Goal: Transaction & Acquisition: Purchase product/service

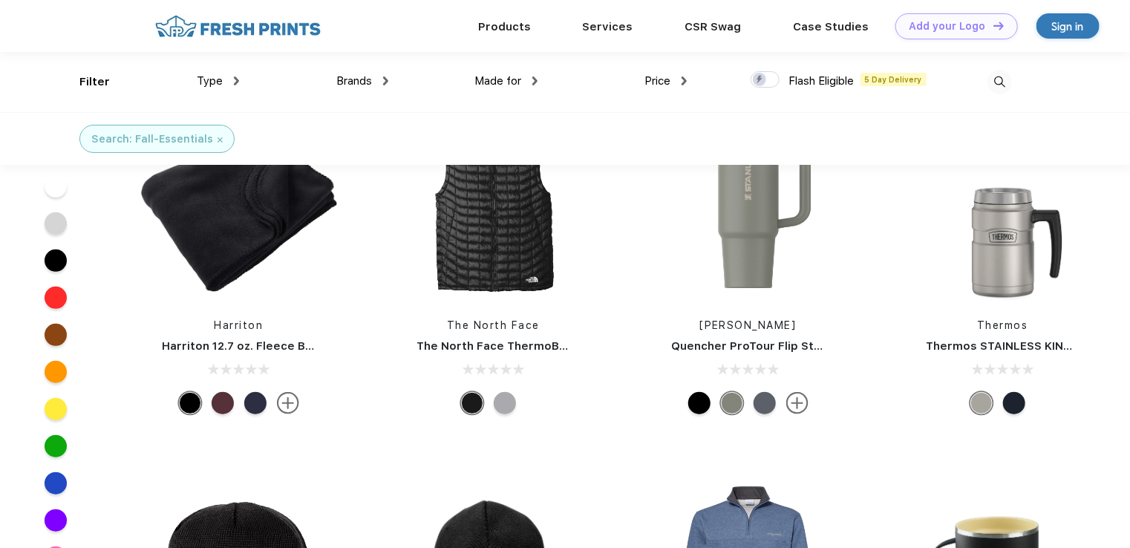
scroll to position [297, 0]
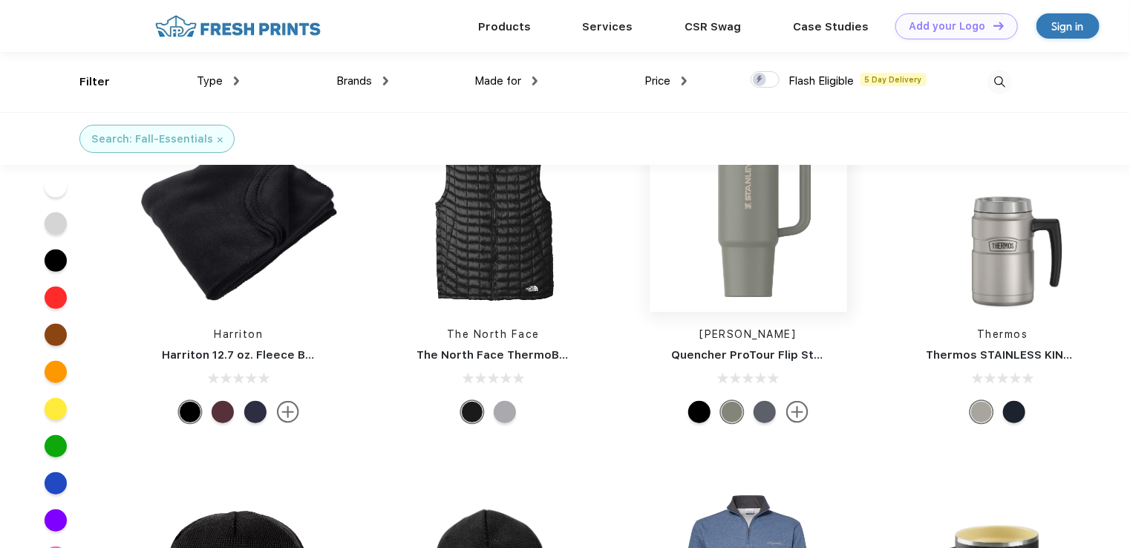
click at [741, 238] on img at bounding box center [748, 212] width 197 height 197
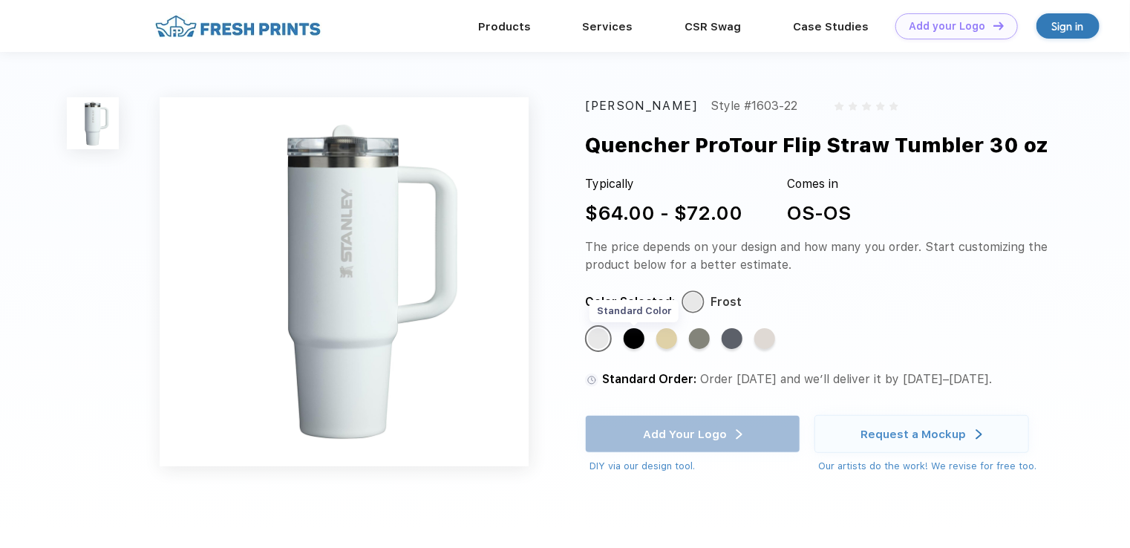
click at [633, 333] on div "Standard Color" at bounding box center [634, 338] width 21 height 21
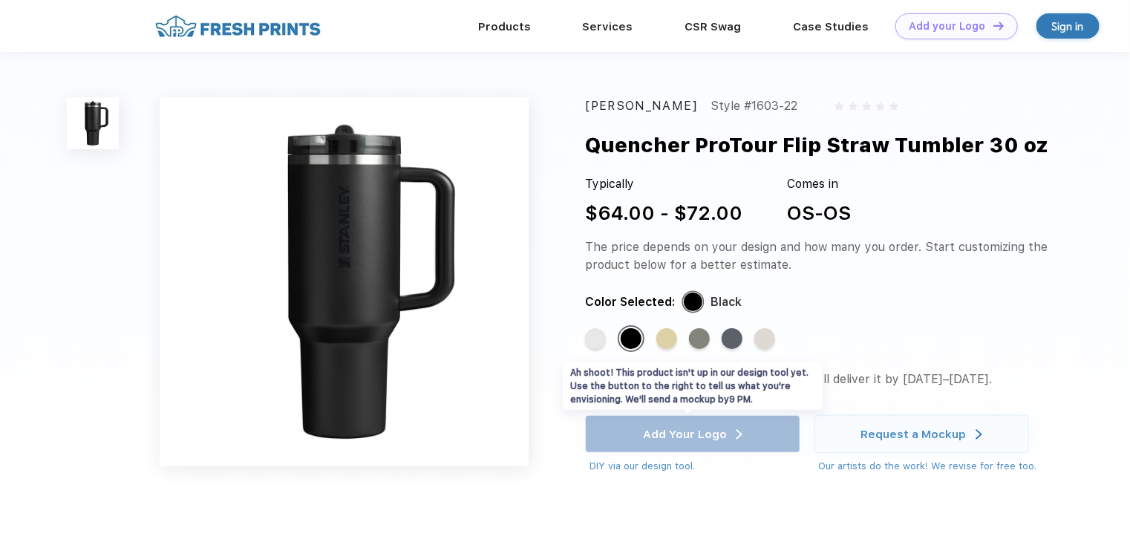
click at [727, 429] on div "Add Your Logo DIY via our design tool. Ah shoot! This product isn't up in our d…" at bounding box center [692, 444] width 215 height 58
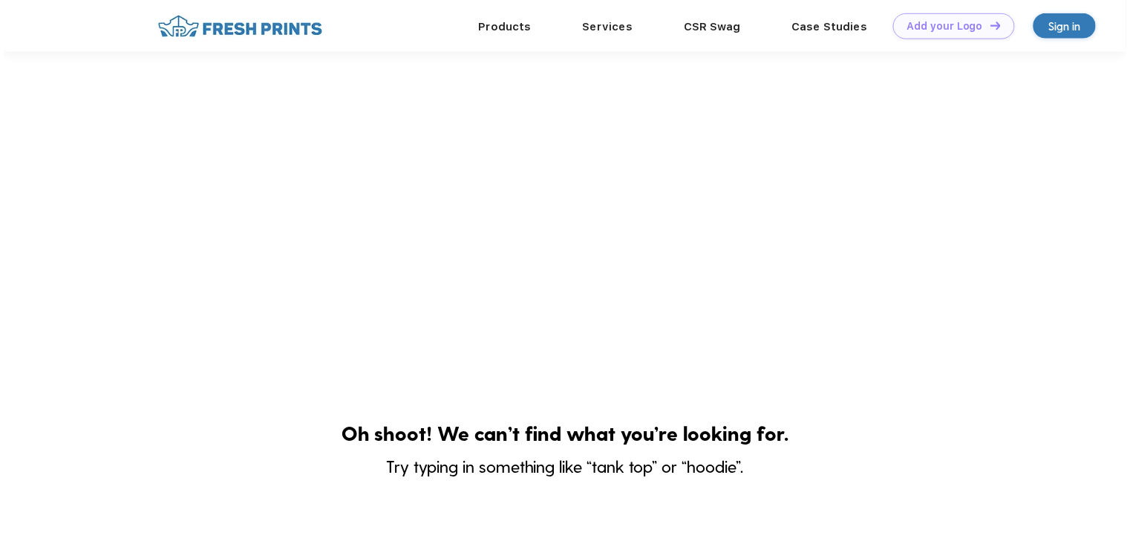
scroll to position [297, 0]
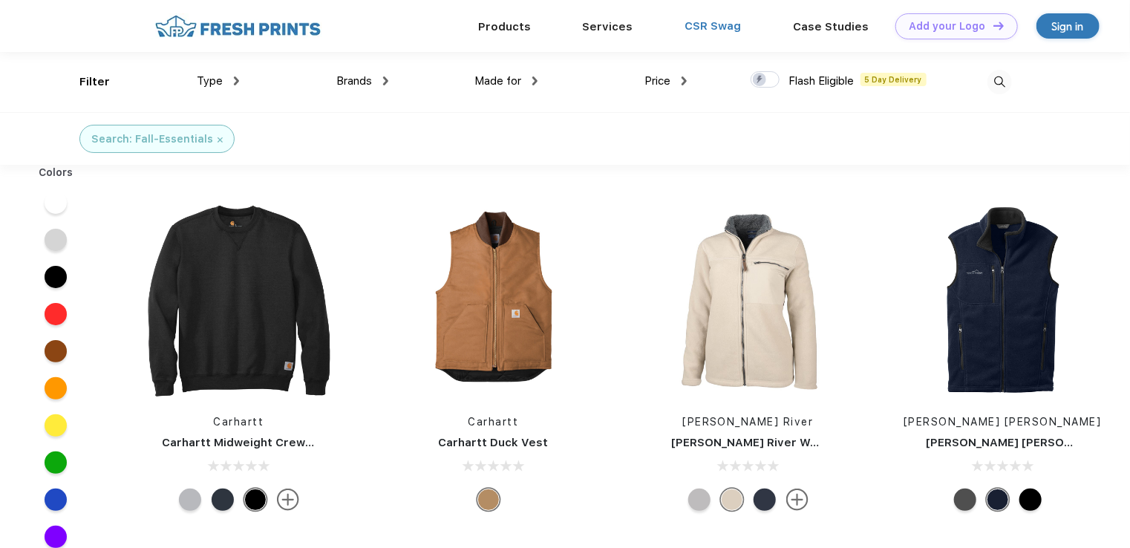
click at [736, 28] on link "CSR Swag" at bounding box center [713, 25] width 56 height 13
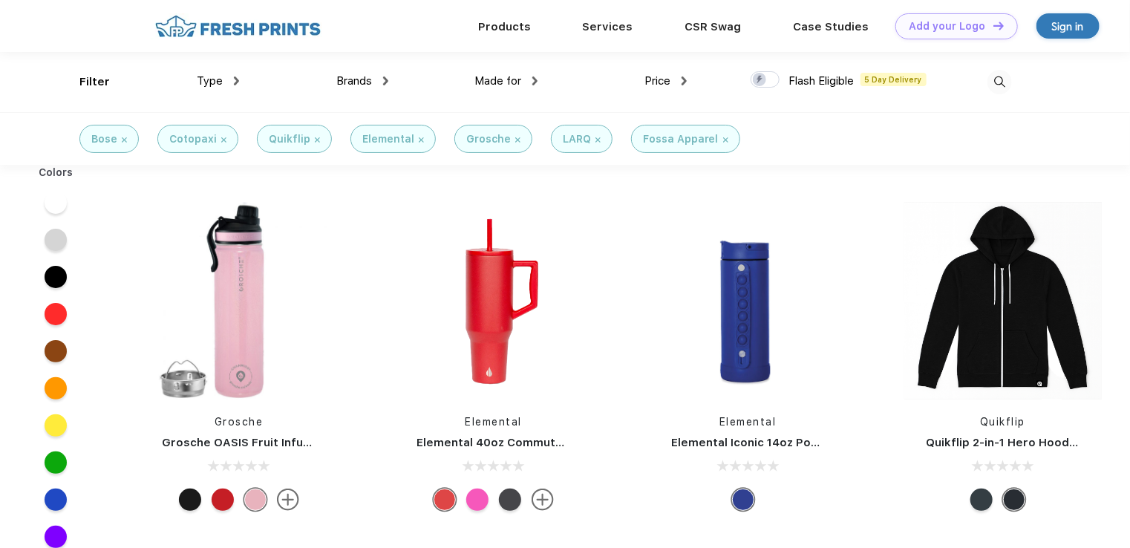
click at [539, 498] on img at bounding box center [542, 499] width 22 height 22
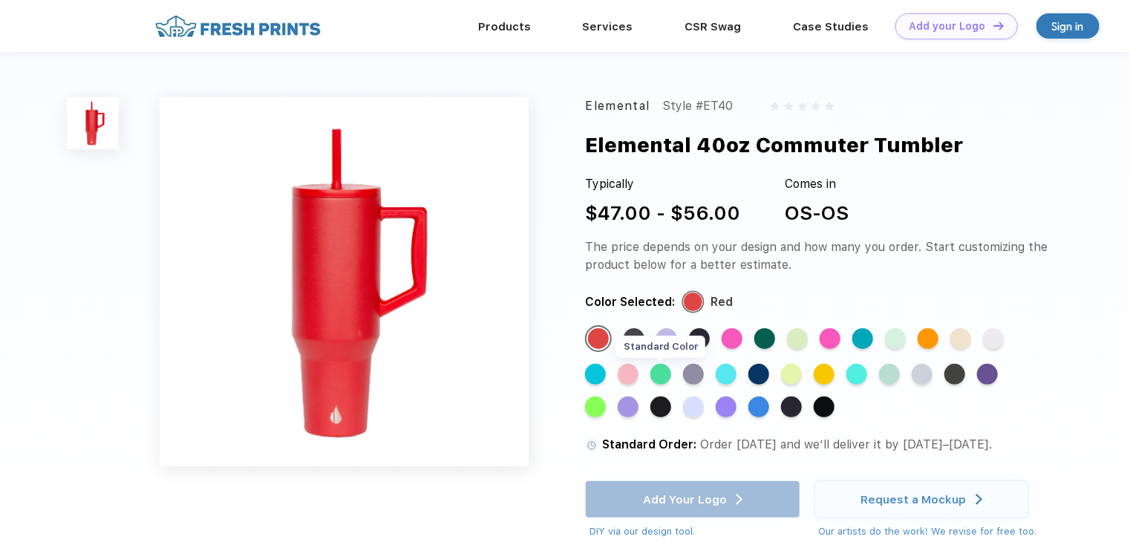
click at [660, 373] on div "Standard Color" at bounding box center [660, 374] width 21 height 21
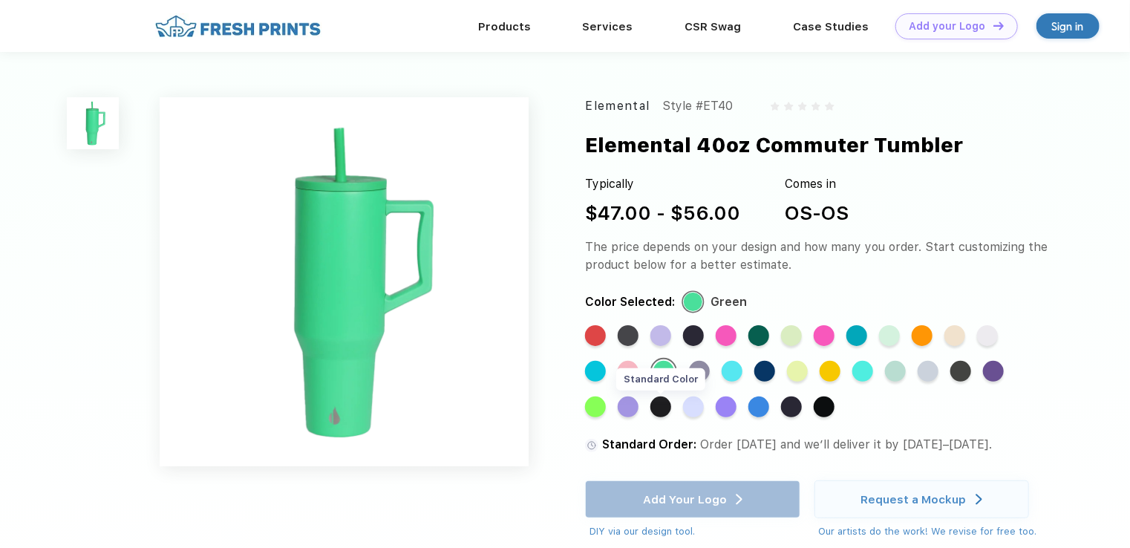
click at [659, 405] on div "Standard Color" at bounding box center [660, 406] width 21 height 21
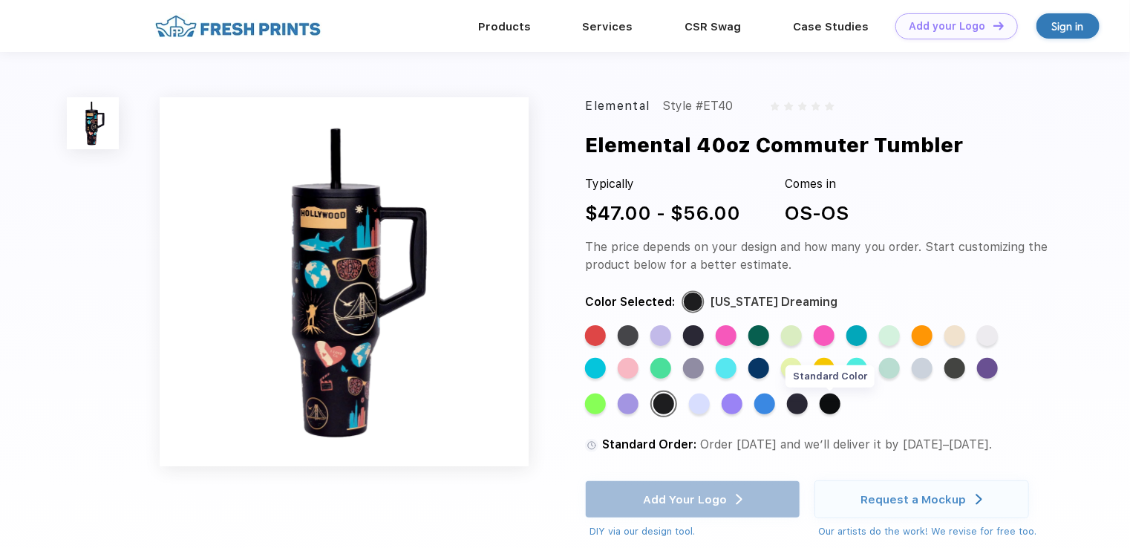
click at [822, 405] on div "Standard Color" at bounding box center [829, 403] width 21 height 21
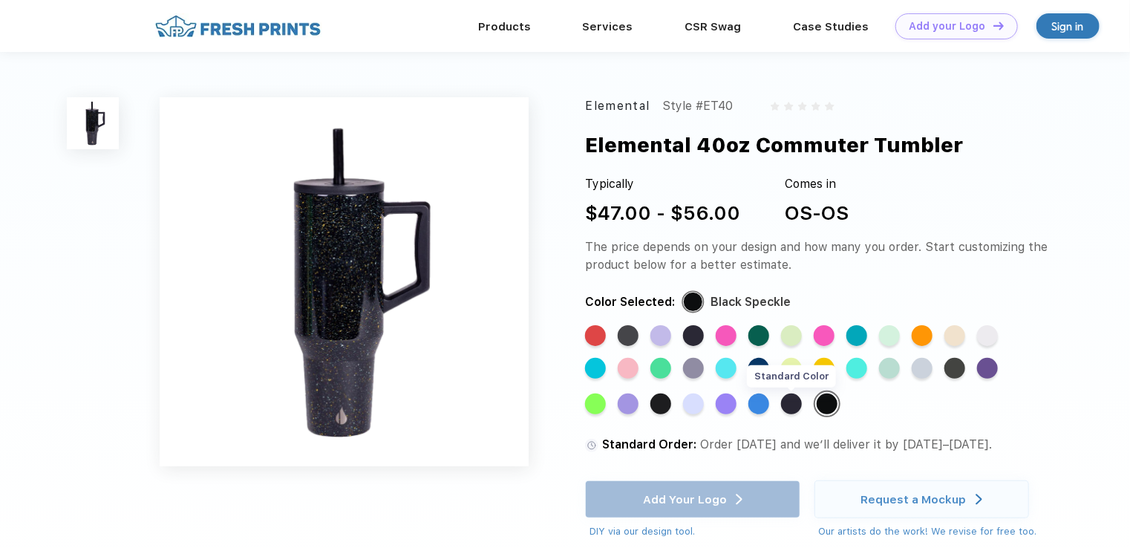
click at [795, 405] on div "Standard Color" at bounding box center [791, 403] width 21 height 21
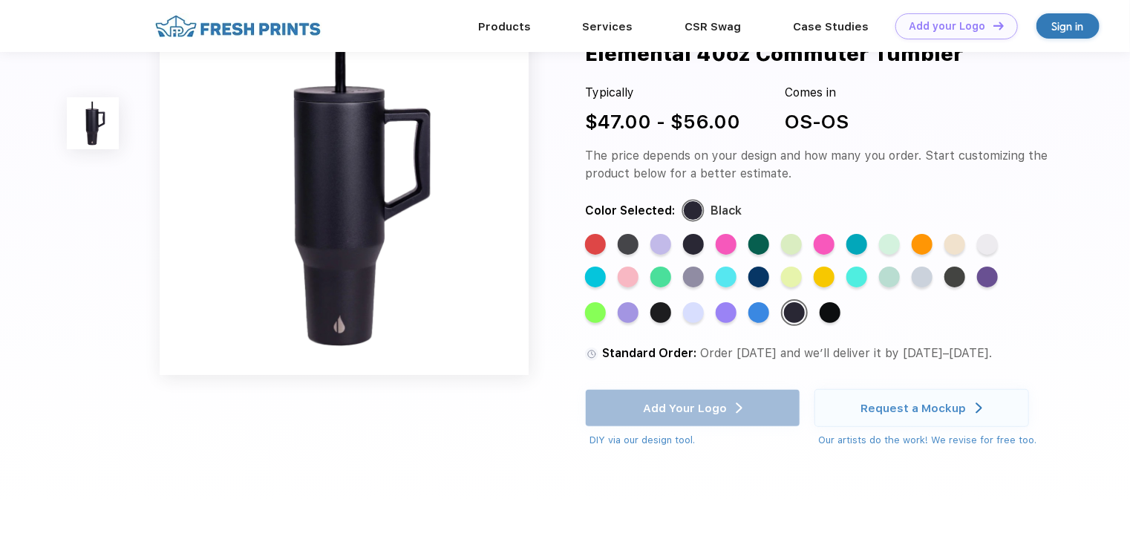
scroll to position [74, 0]
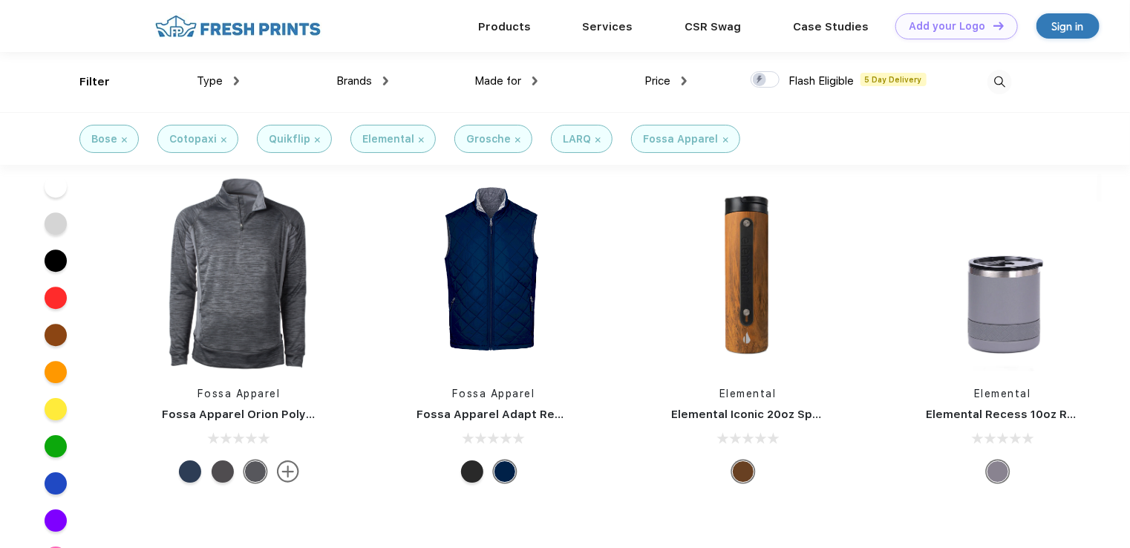
scroll to position [1856, 0]
